Goal: Navigation & Orientation: Find specific page/section

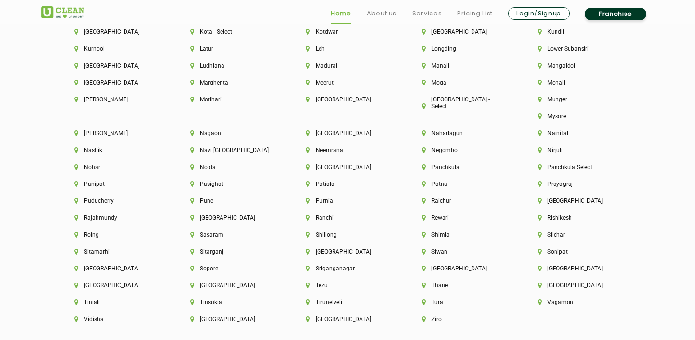
scroll to position [2481, 0]
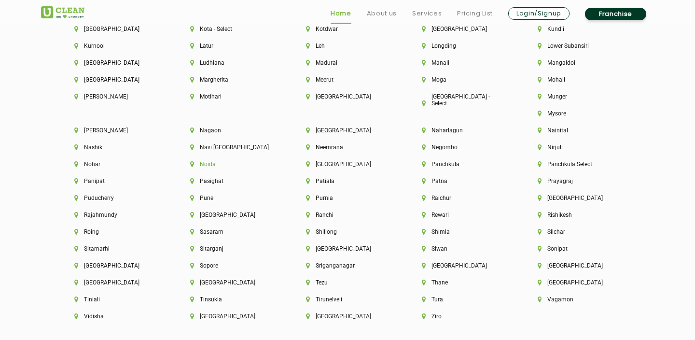
click at [273, 161] on li "Noida" at bounding box center [231, 164] width 83 height 7
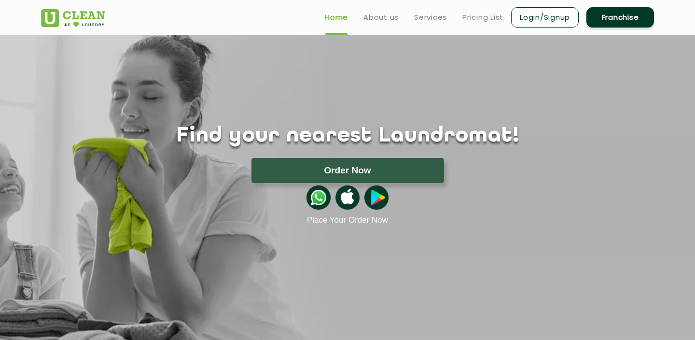
scroll to position [1654, 0]
click at [627, 17] on link "Franchise" at bounding box center [621, 17] width 68 height 20
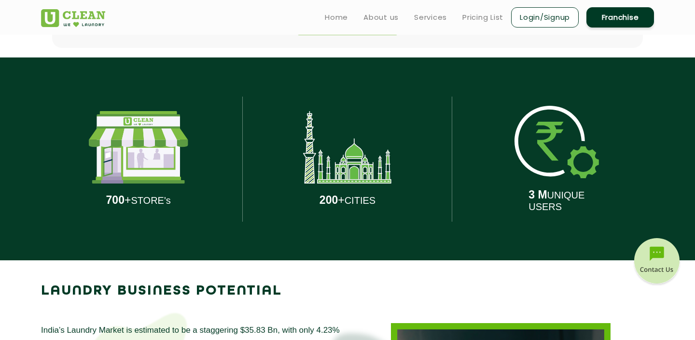
scroll to position [420, 0]
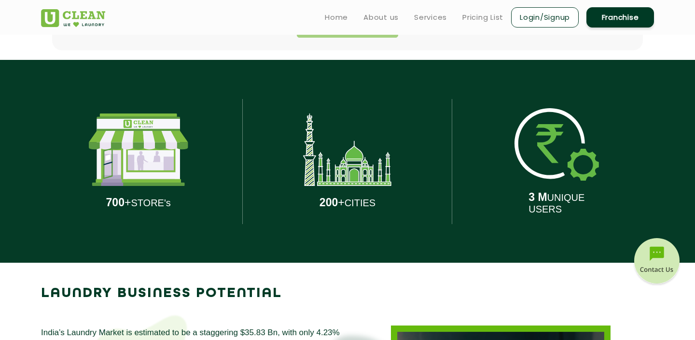
click at [160, 162] on img at bounding box center [138, 149] width 99 height 72
click at [350, 171] on img at bounding box center [347, 149] width 88 height 72
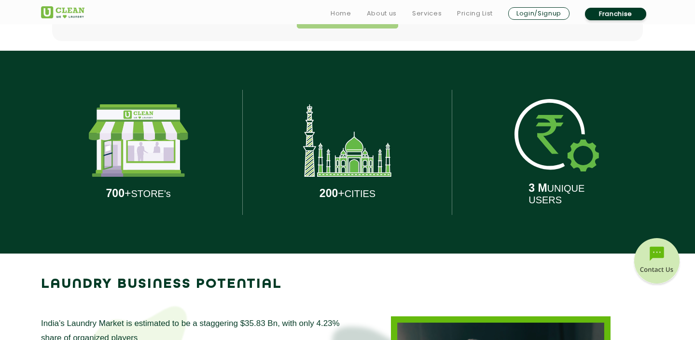
scroll to position [431, 0]
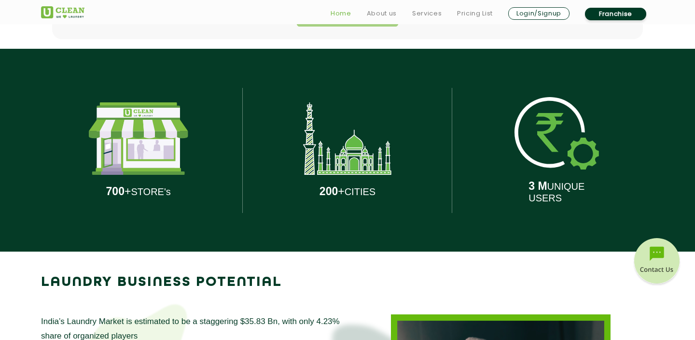
click at [342, 14] on link "Home" at bounding box center [341, 14] width 21 height 12
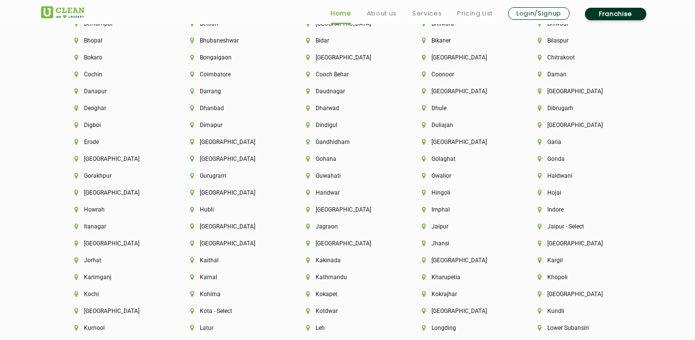
scroll to position [2201, 0]
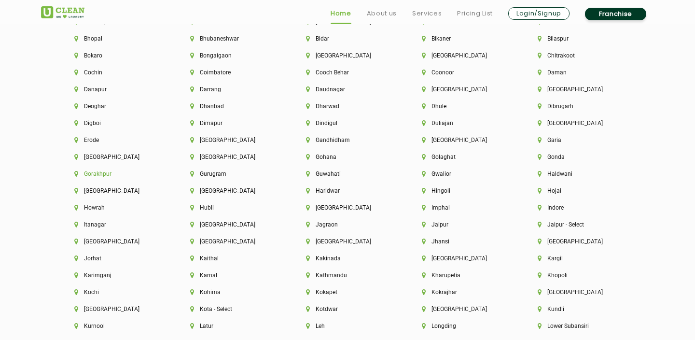
click at [92, 175] on li "Gorakhpur" at bounding box center [115, 173] width 83 height 7
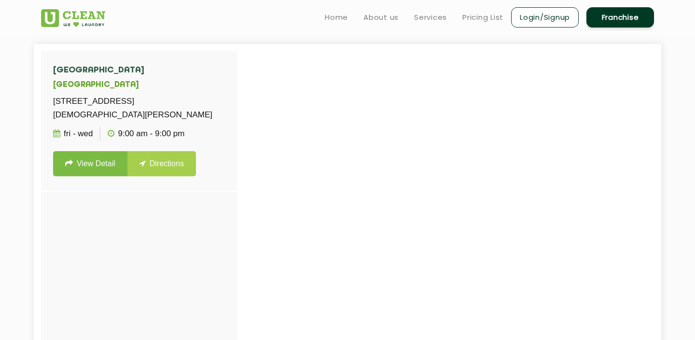
scroll to position [260, 0]
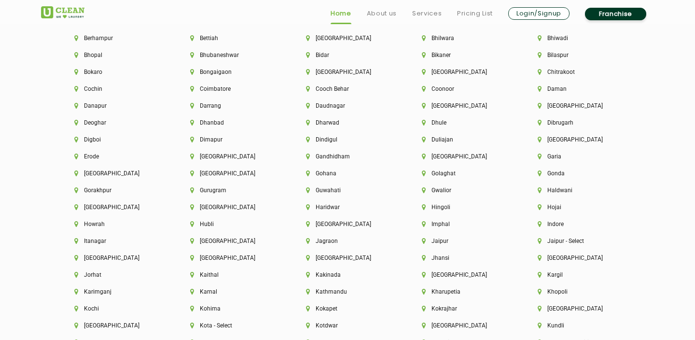
scroll to position [2185, 0]
click at [550, 104] on li "[GEOGRAPHIC_DATA]" at bounding box center [579, 105] width 83 height 7
